Goal: Navigation & Orientation: Find specific page/section

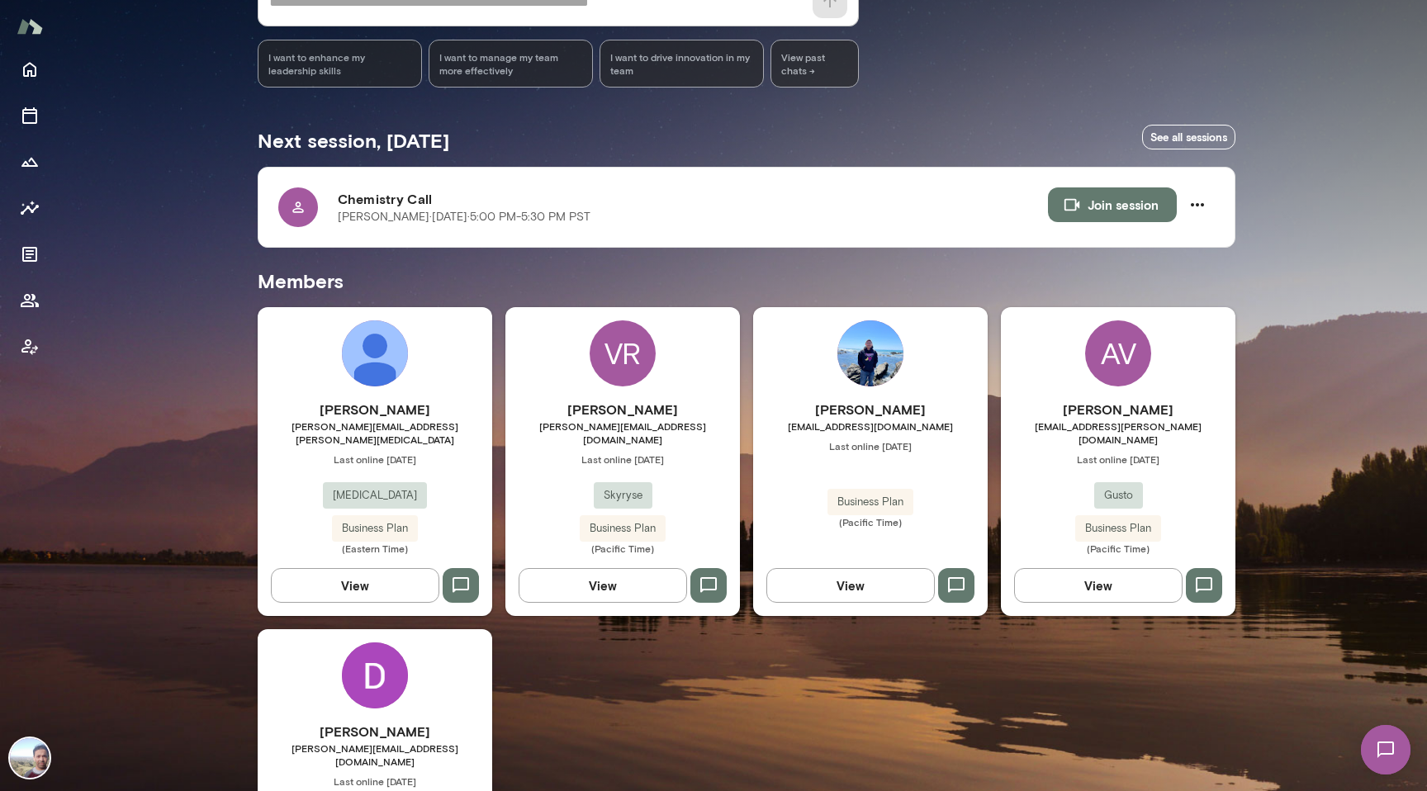
scroll to position [201, 0]
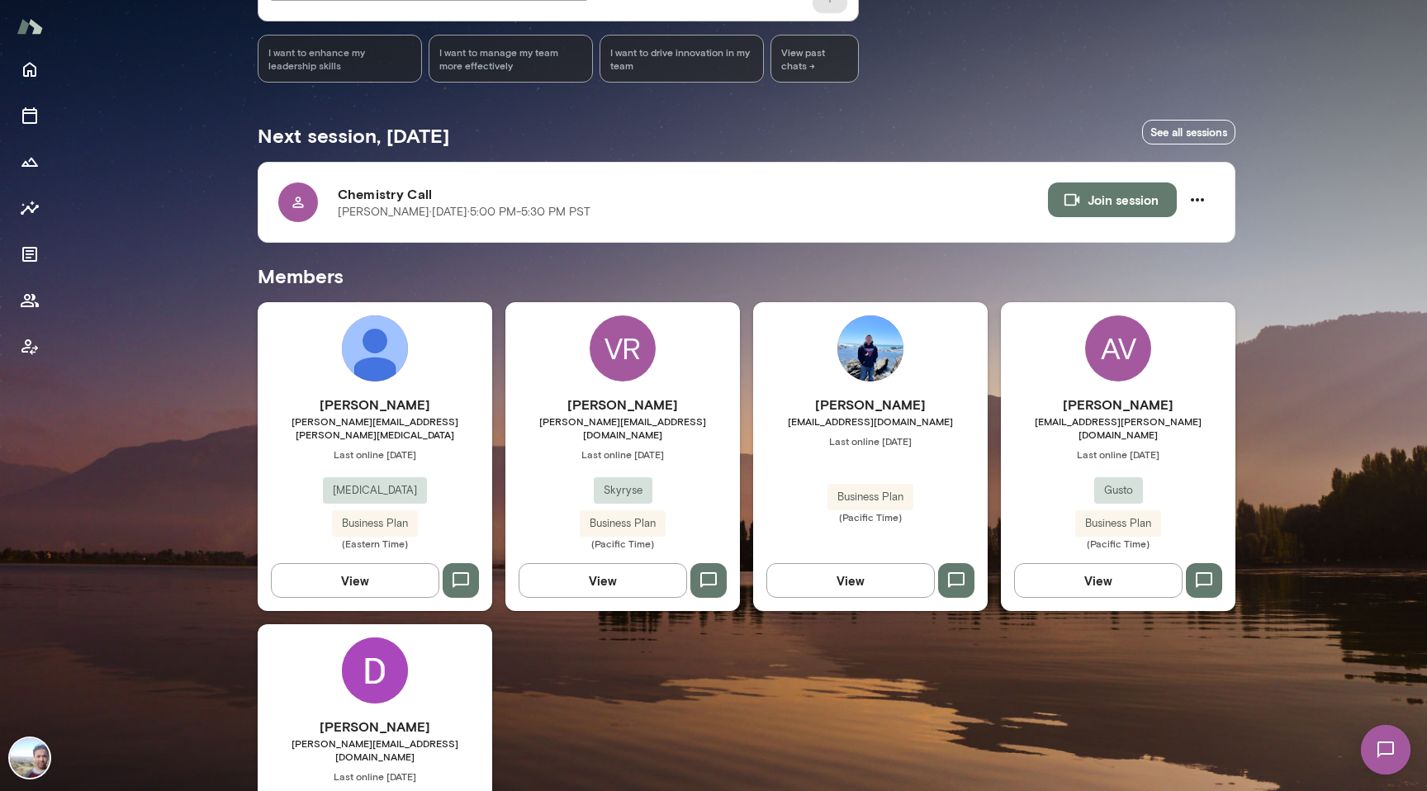
click at [621, 564] on button "View" at bounding box center [603, 580] width 169 height 35
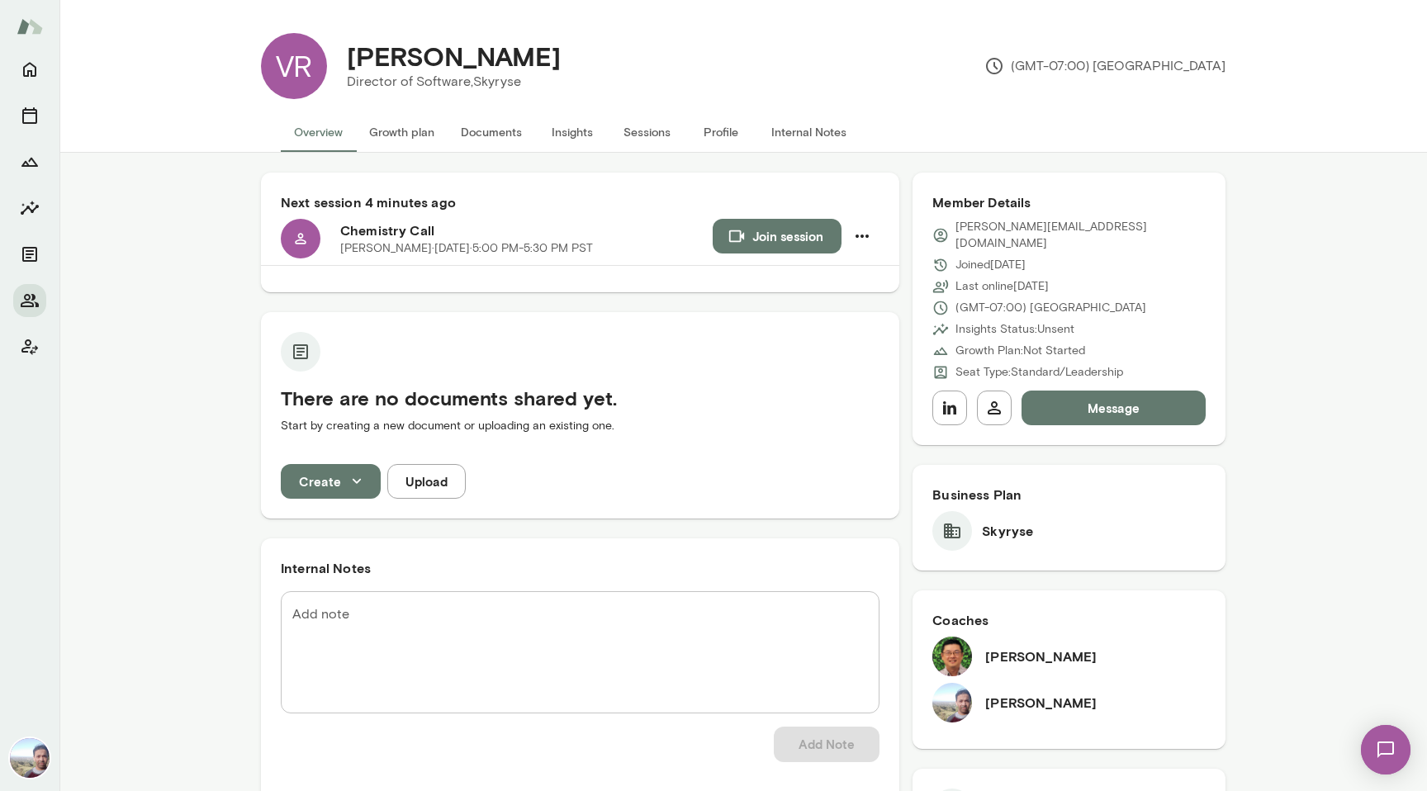
scroll to position [31, 0]
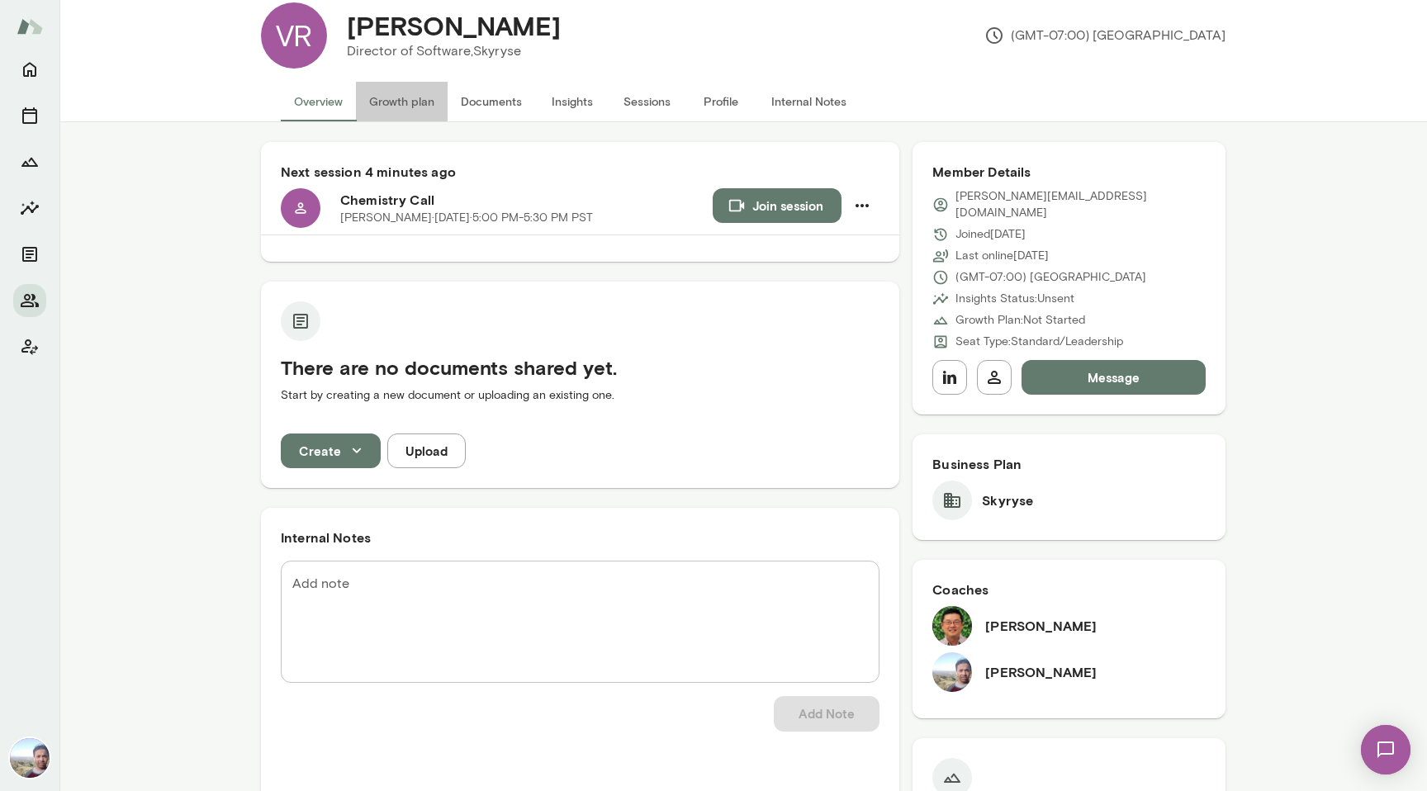
click at [402, 97] on button "Growth plan" at bounding box center [402, 102] width 92 height 40
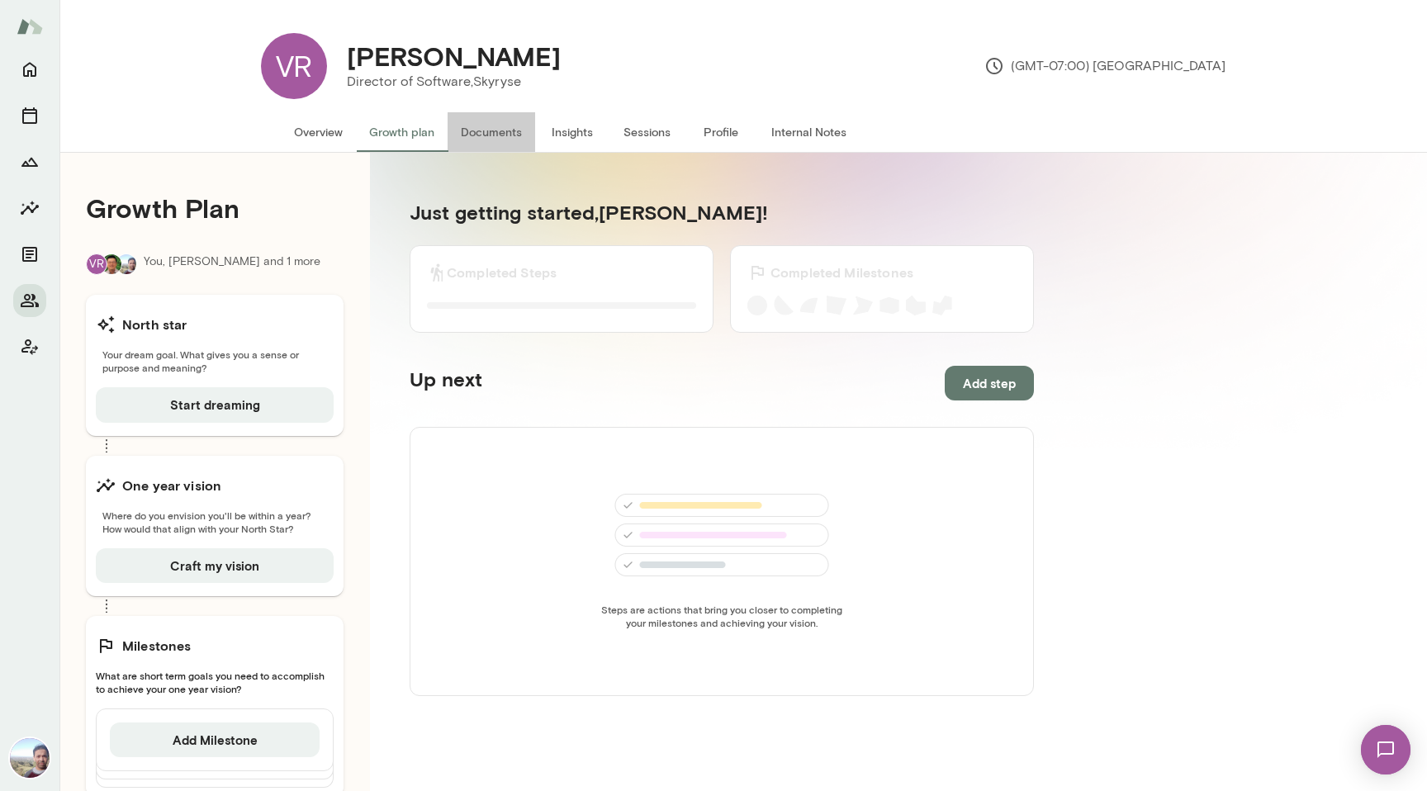
click at [514, 126] on button "Documents" at bounding box center [492, 132] width 88 height 40
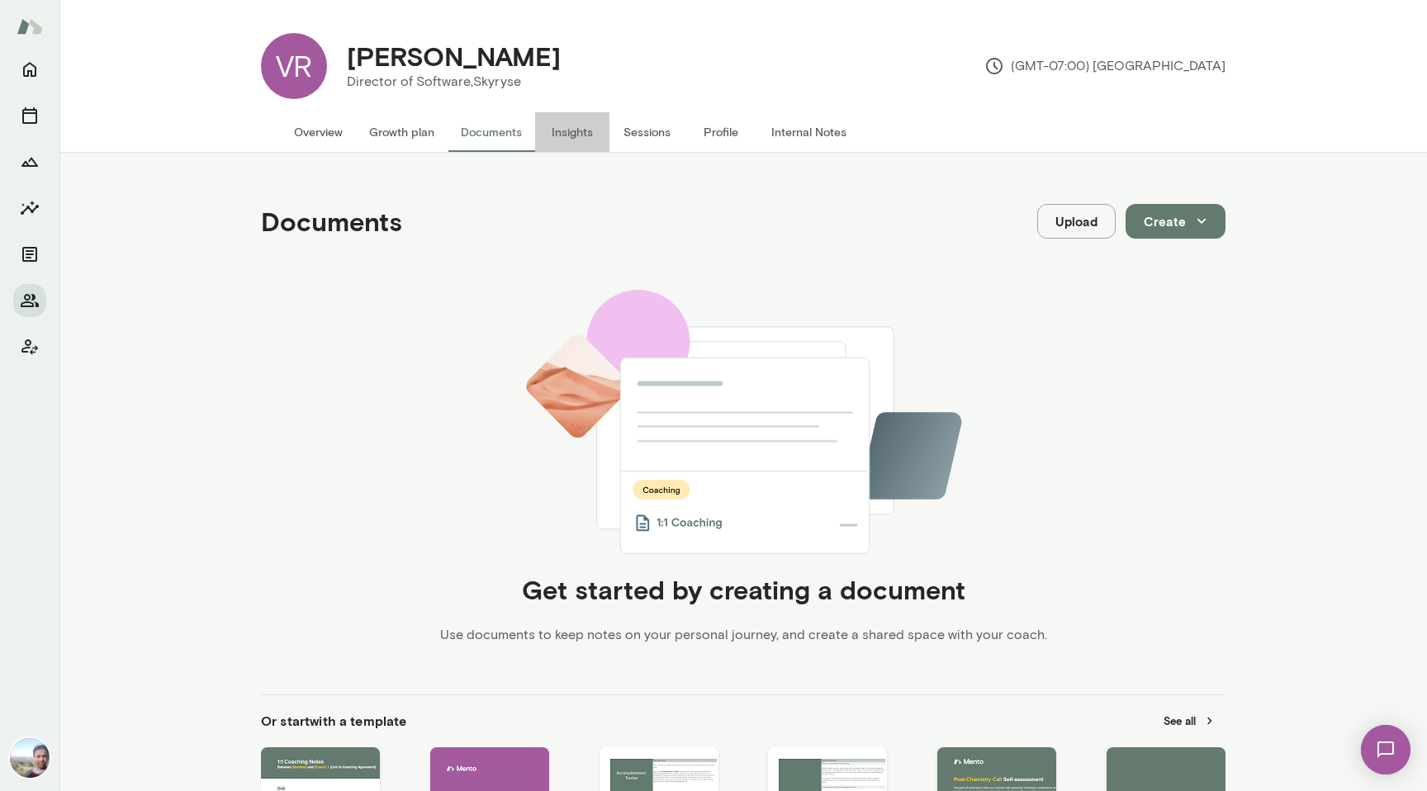
click at [578, 130] on button "Insights" at bounding box center [572, 132] width 74 height 40
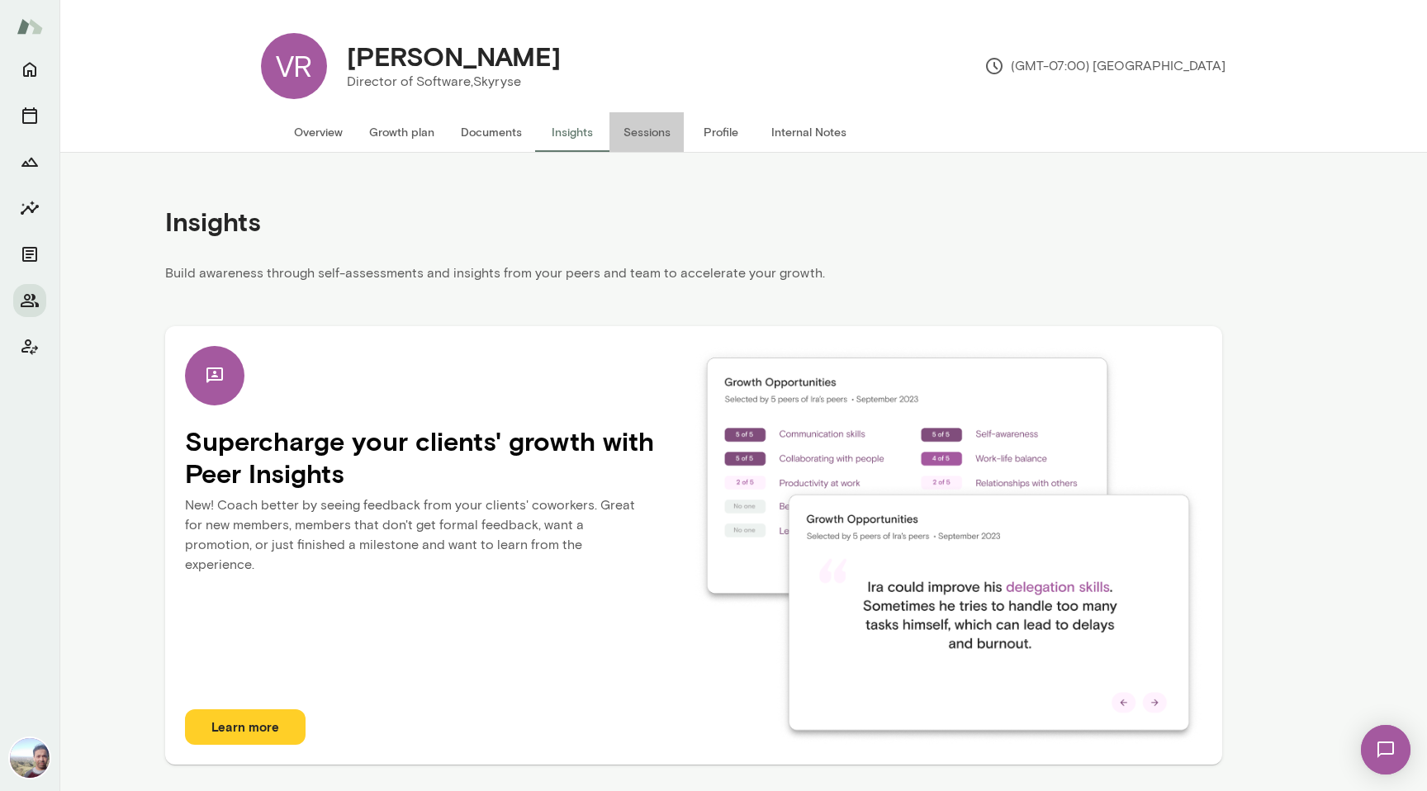
click at [657, 131] on button "Sessions" at bounding box center [647, 132] width 74 height 40
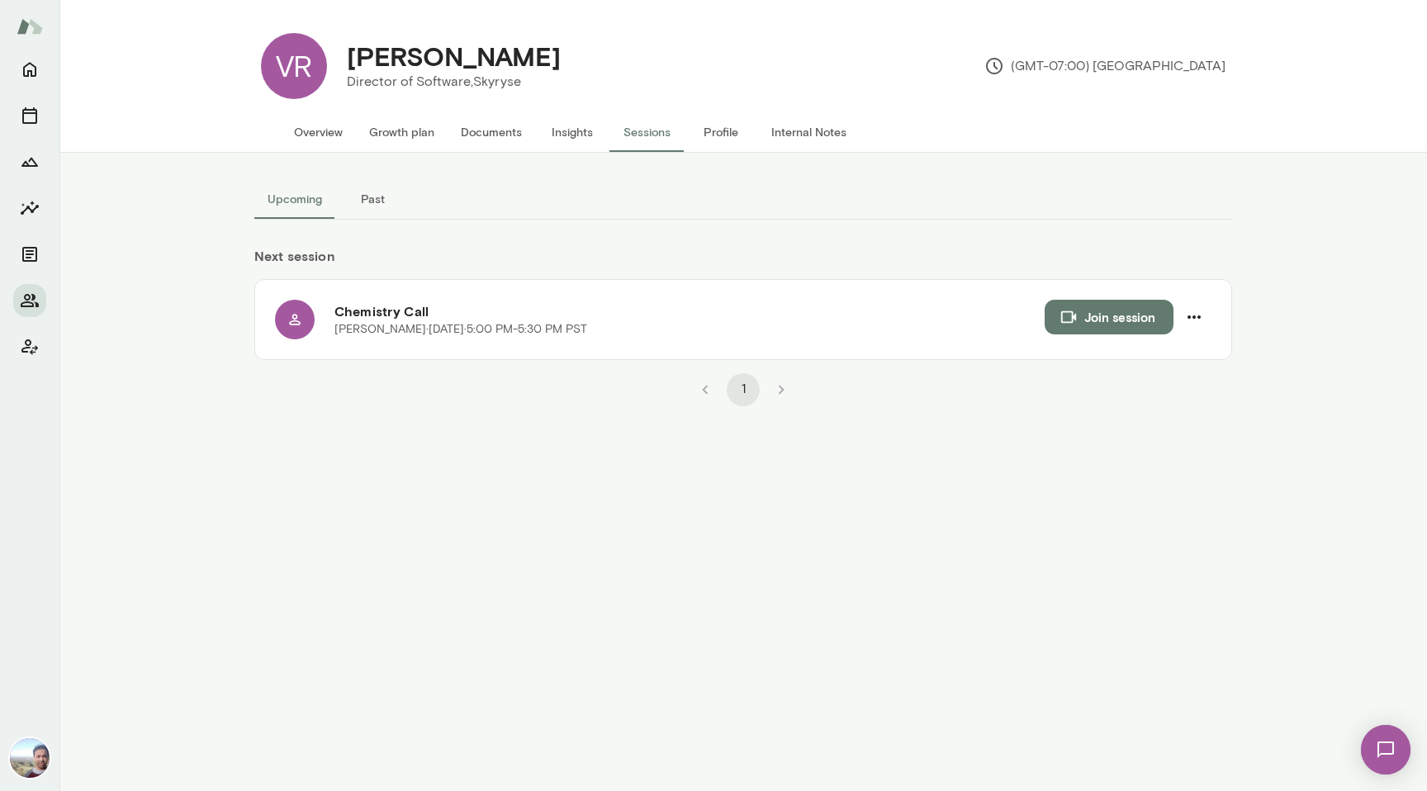
click at [720, 132] on button "Profile" at bounding box center [721, 132] width 74 height 40
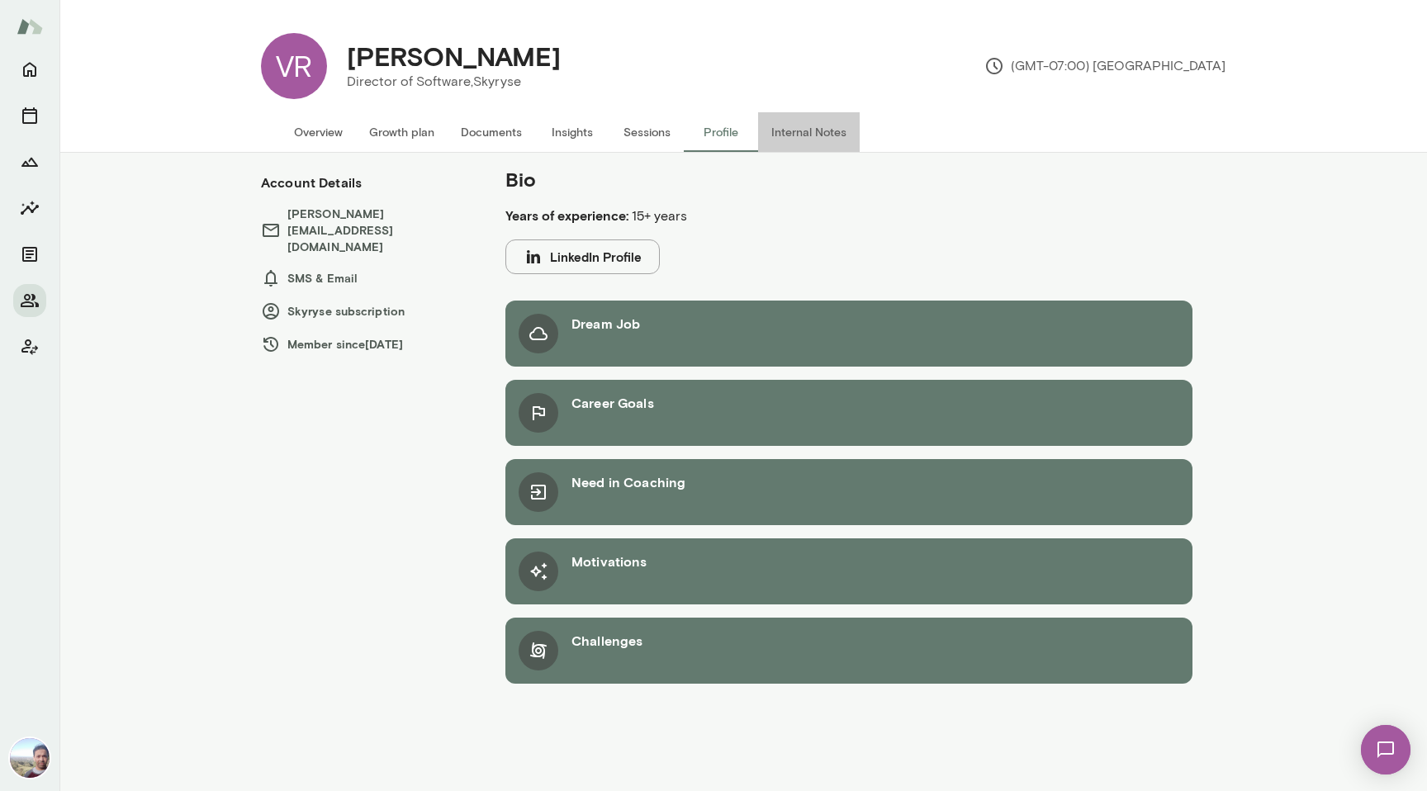
click at [796, 134] on button "Internal Notes" at bounding box center [809, 132] width 102 height 40
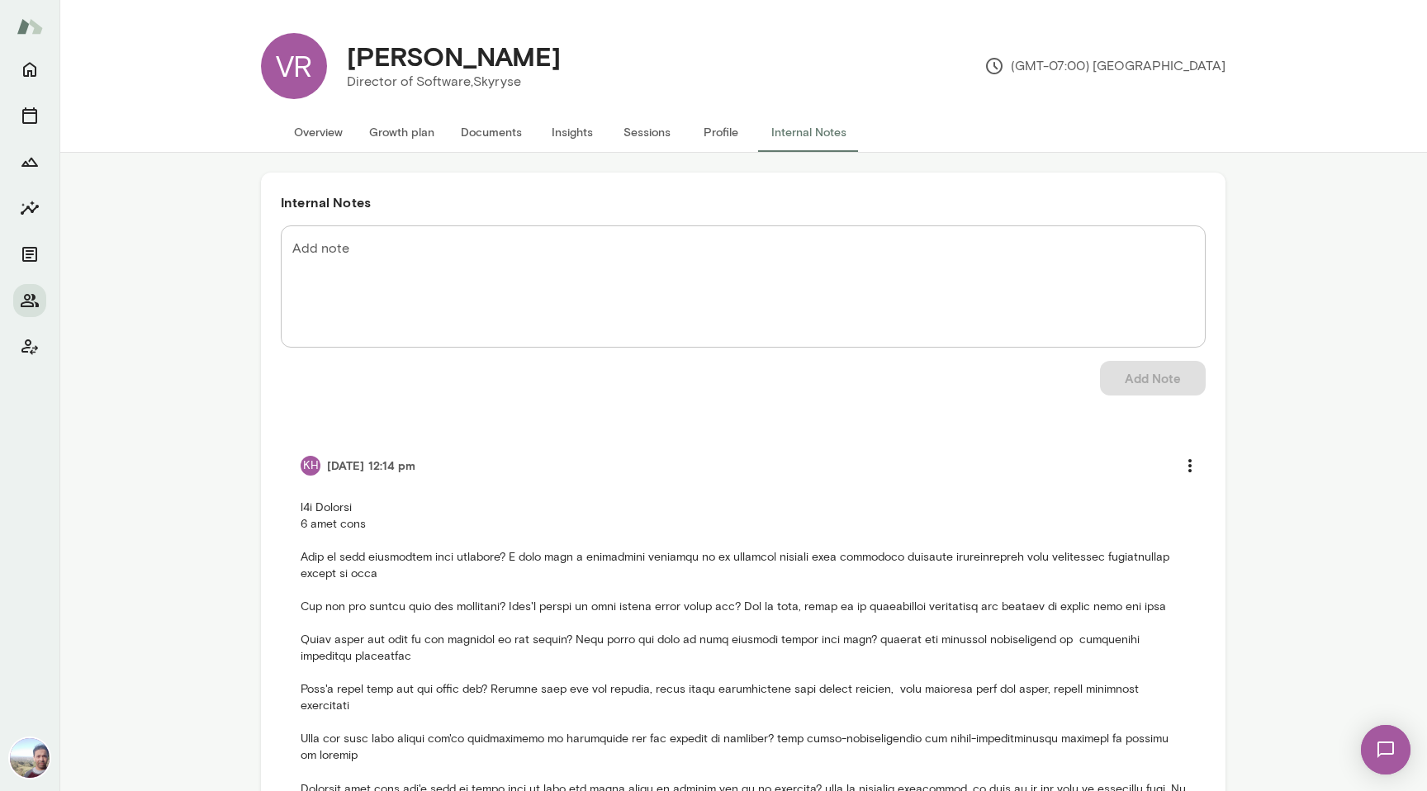
scroll to position [78, 0]
